Goal: Transaction & Acquisition: Purchase product/service

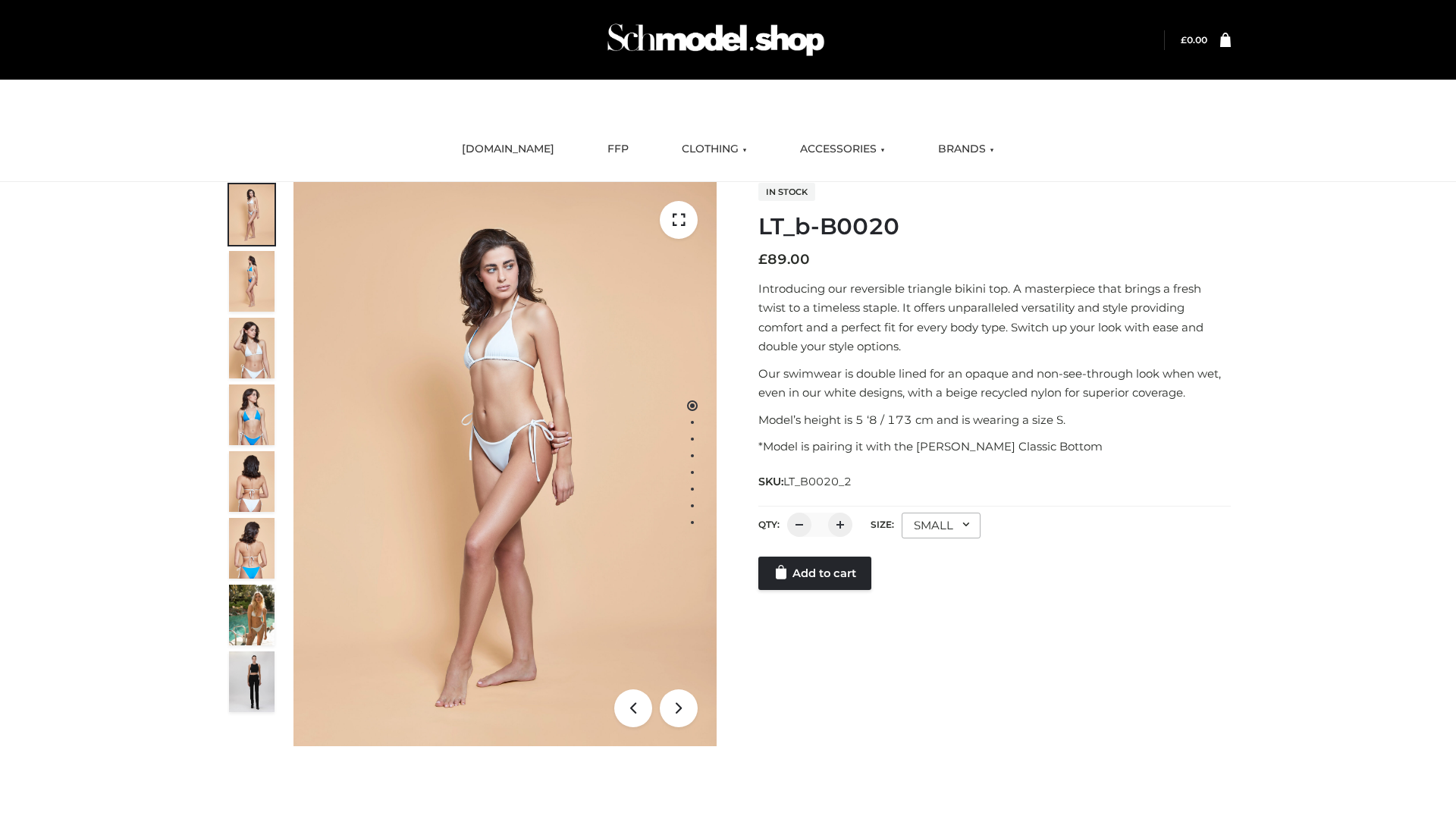
click at [816, 590] on link "Add to cart" at bounding box center [814, 574] width 113 height 33
click at [816, 604] on link "Add to cart" at bounding box center [814, 604] width 113 height 33
